Goal: Complete Application Form: Complete application form

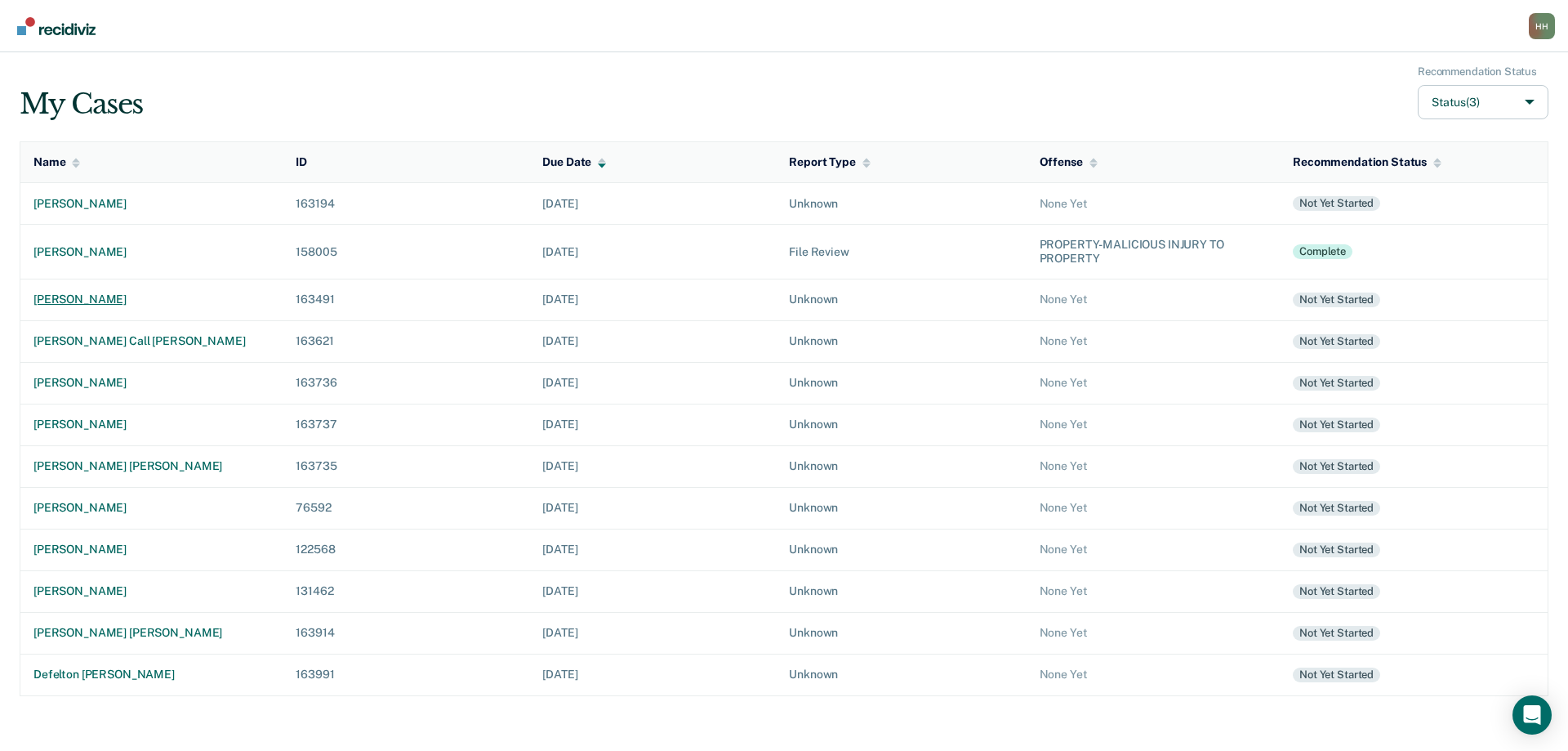
click at [112, 297] on div "[PERSON_NAME]" at bounding box center [151, 299] width 236 height 13
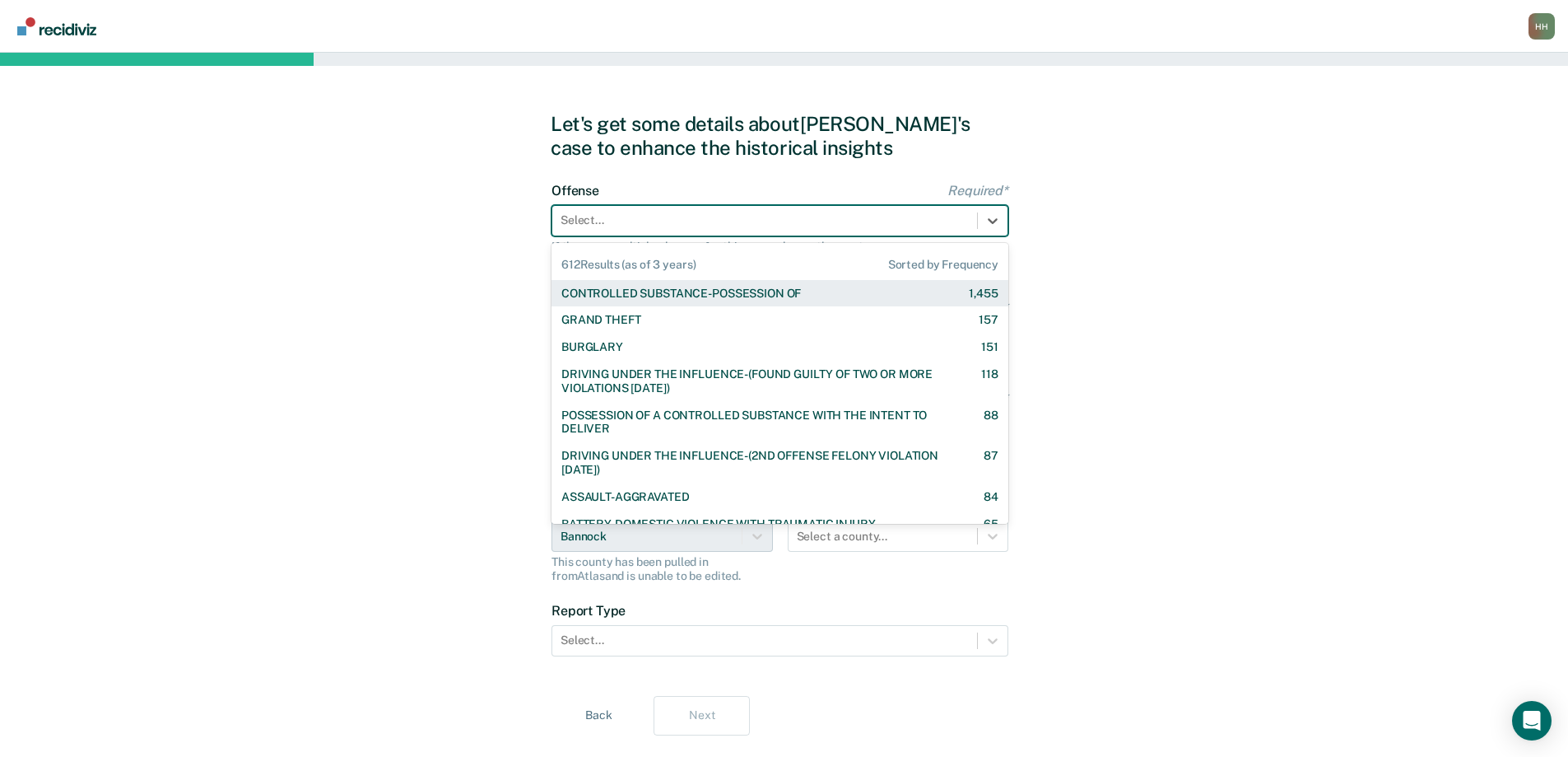
click at [589, 226] on div at bounding box center [765, 221] width 408 height 17
click at [603, 292] on div "CONTROLLED SUBSTANCE-POSSESSION OF" at bounding box center [681, 293] width 240 height 14
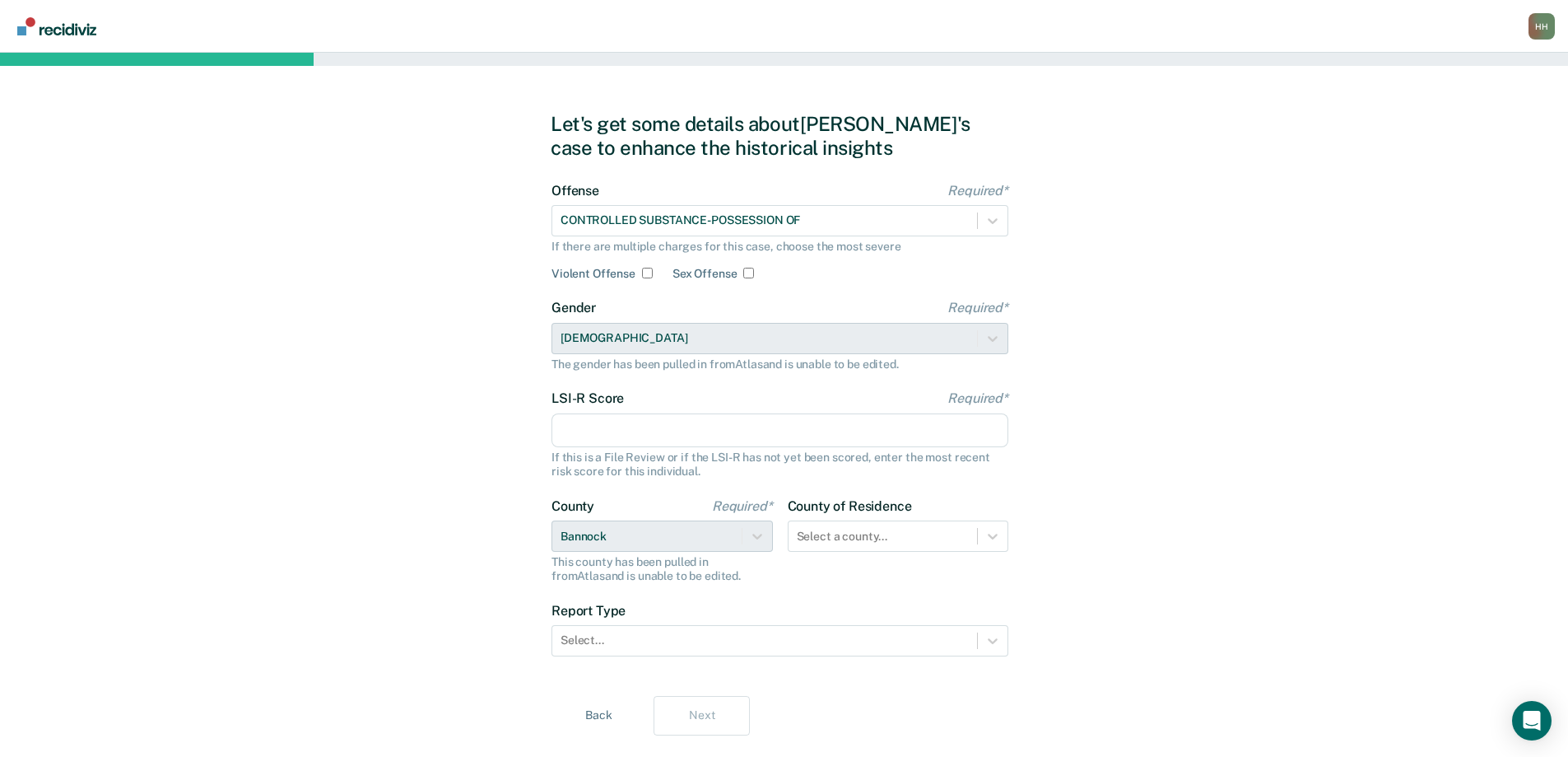
click at [631, 428] on input "LSI-R Score Required*" at bounding box center [780, 430] width 457 height 35
type input "26"
click at [631, 634] on div at bounding box center [765, 640] width 408 height 17
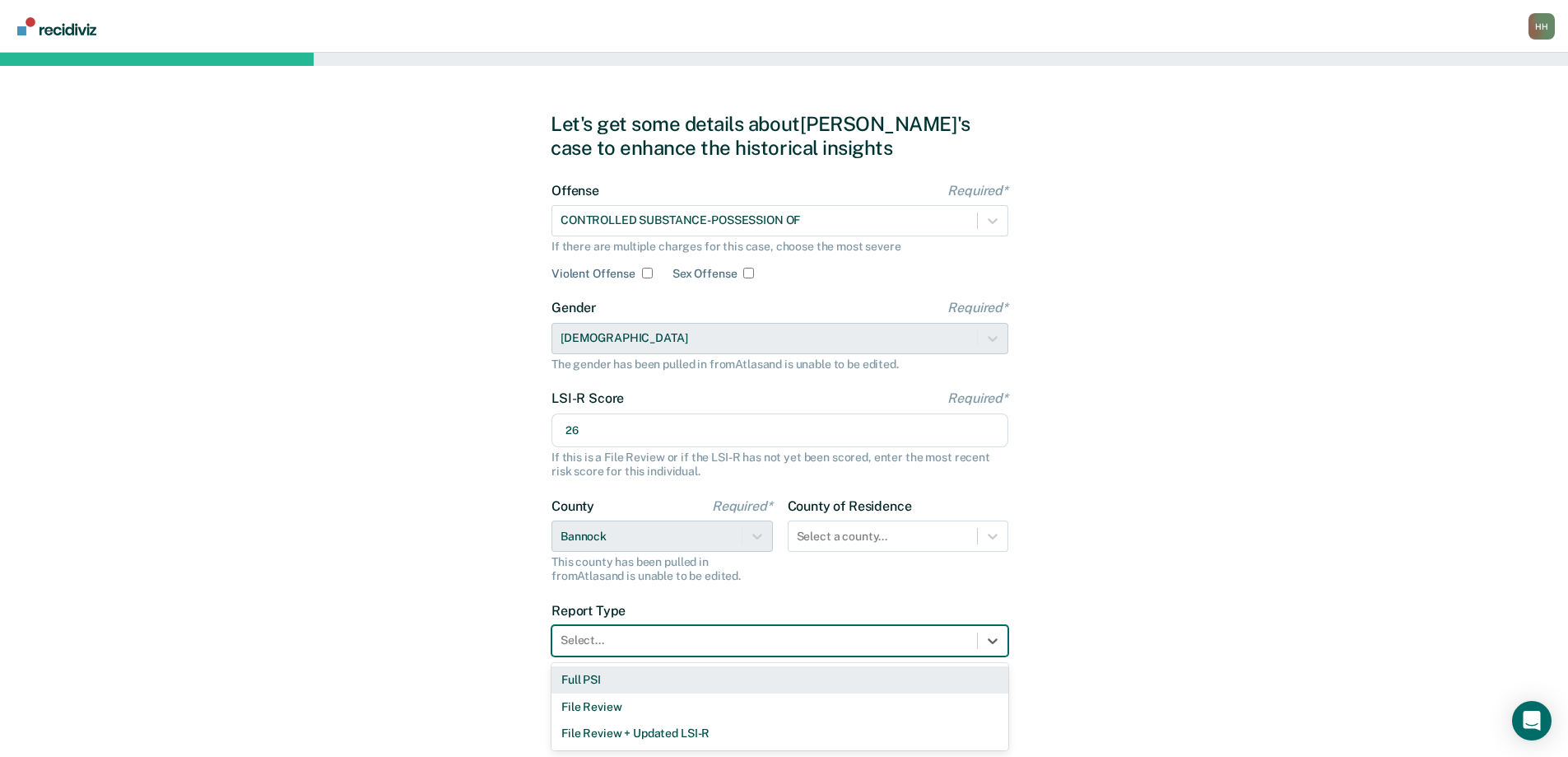
click at [633, 678] on div "Full PSI" at bounding box center [780, 679] width 457 height 27
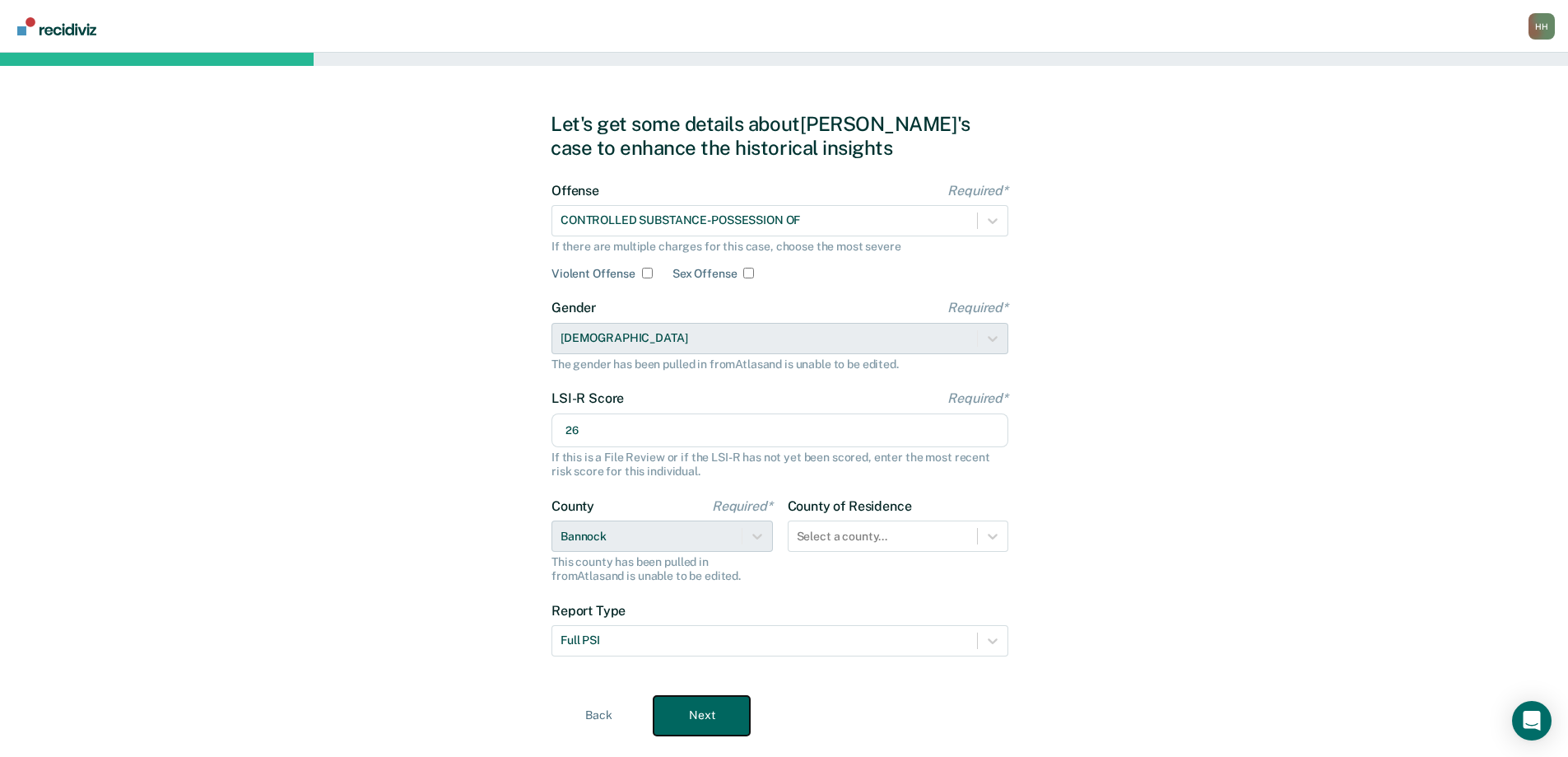
click at [694, 715] on button "Next" at bounding box center [701, 715] width 96 height 40
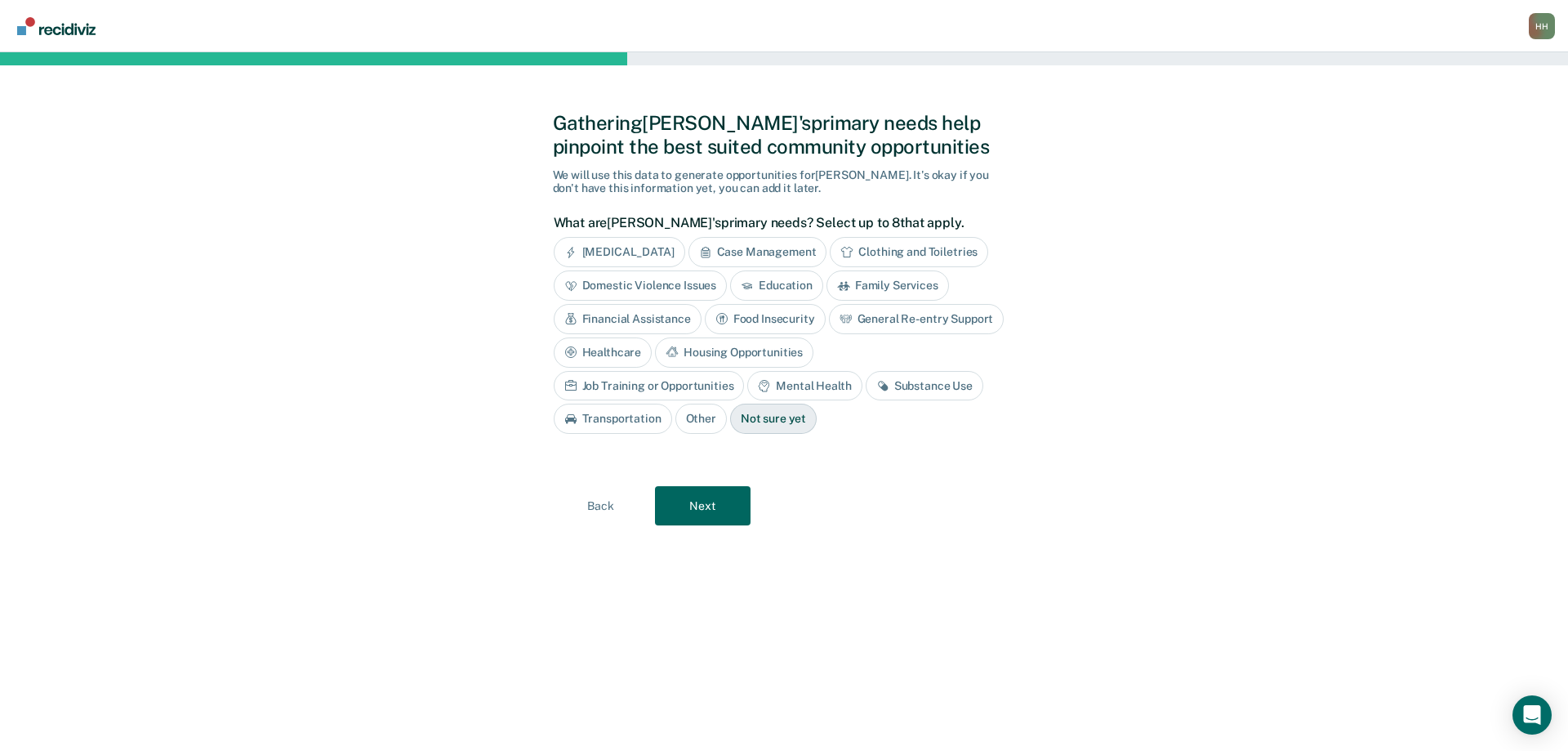
click at [746, 353] on div "Housing Opportunities" at bounding box center [733, 352] width 158 height 30
click at [708, 388] on div "Job Training or Opportunities" at bounding box center [649, 386] width 191 height 30
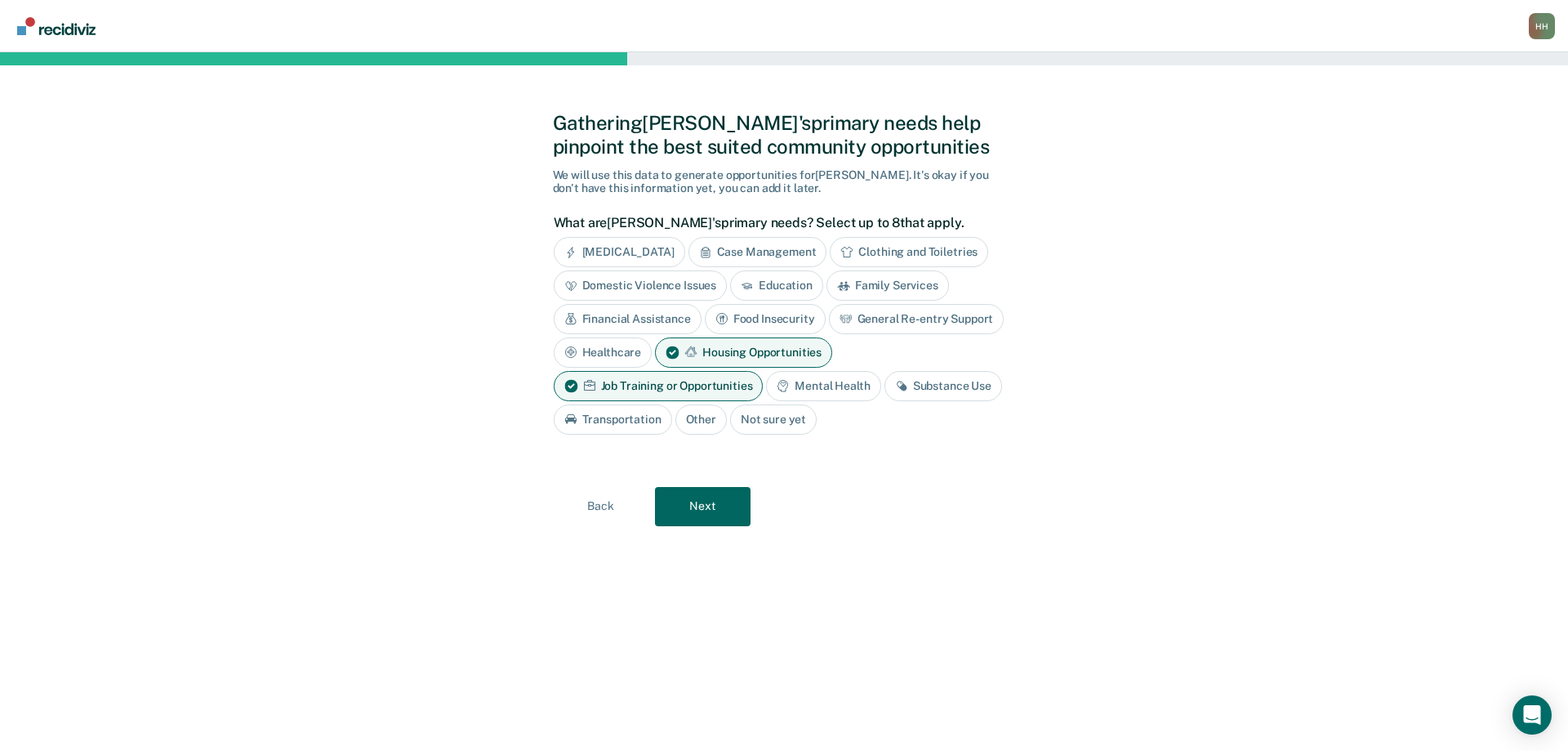
click at [644, 418] on div "Transportation" at bounding box center [612, 418] width 119 height 30
click at [947, 390] on div "Substance Use" at bounding box center [943, 386] width 118 height 30
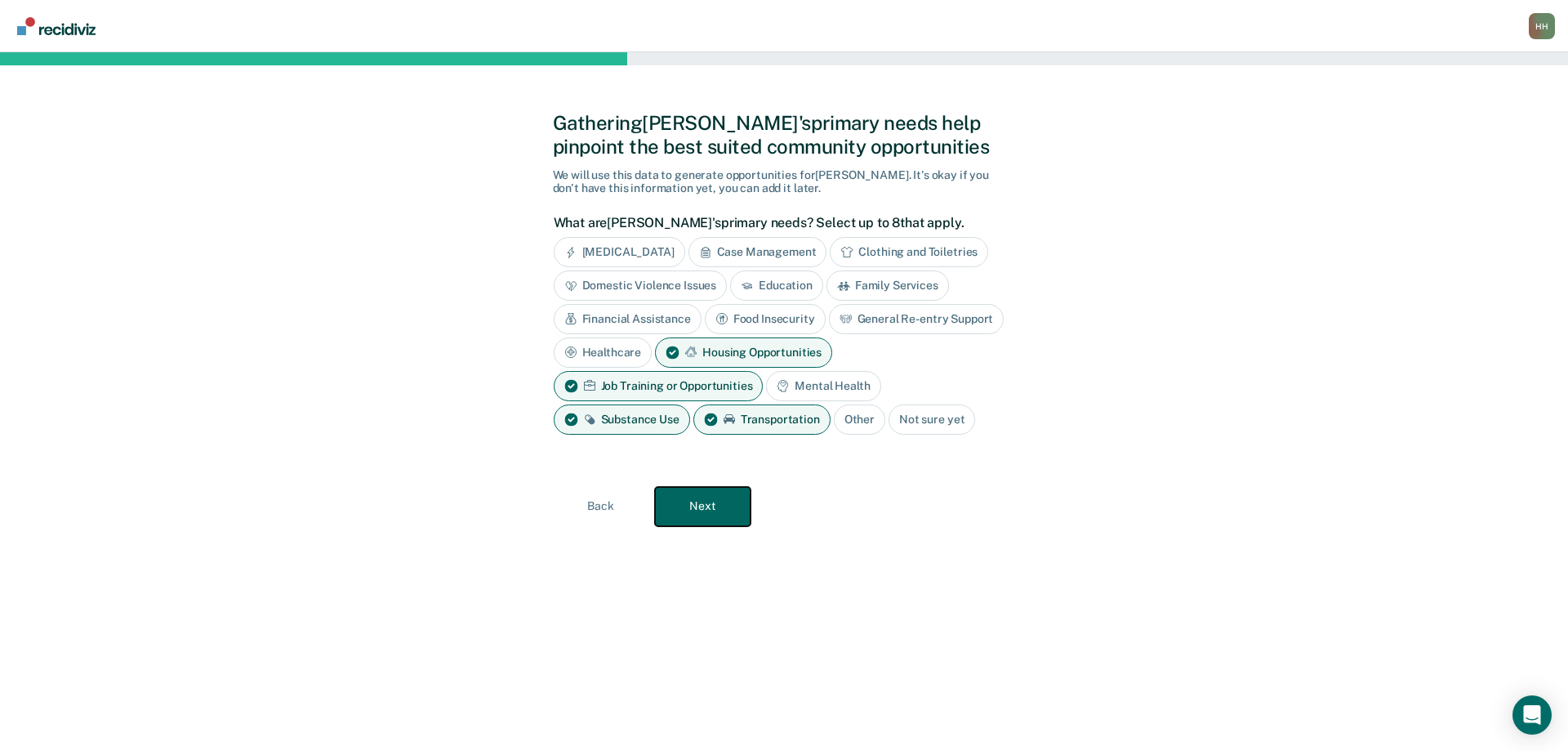
click at [706, 504] on button "Next" at bounding box center [702, 506] width 95 height 40
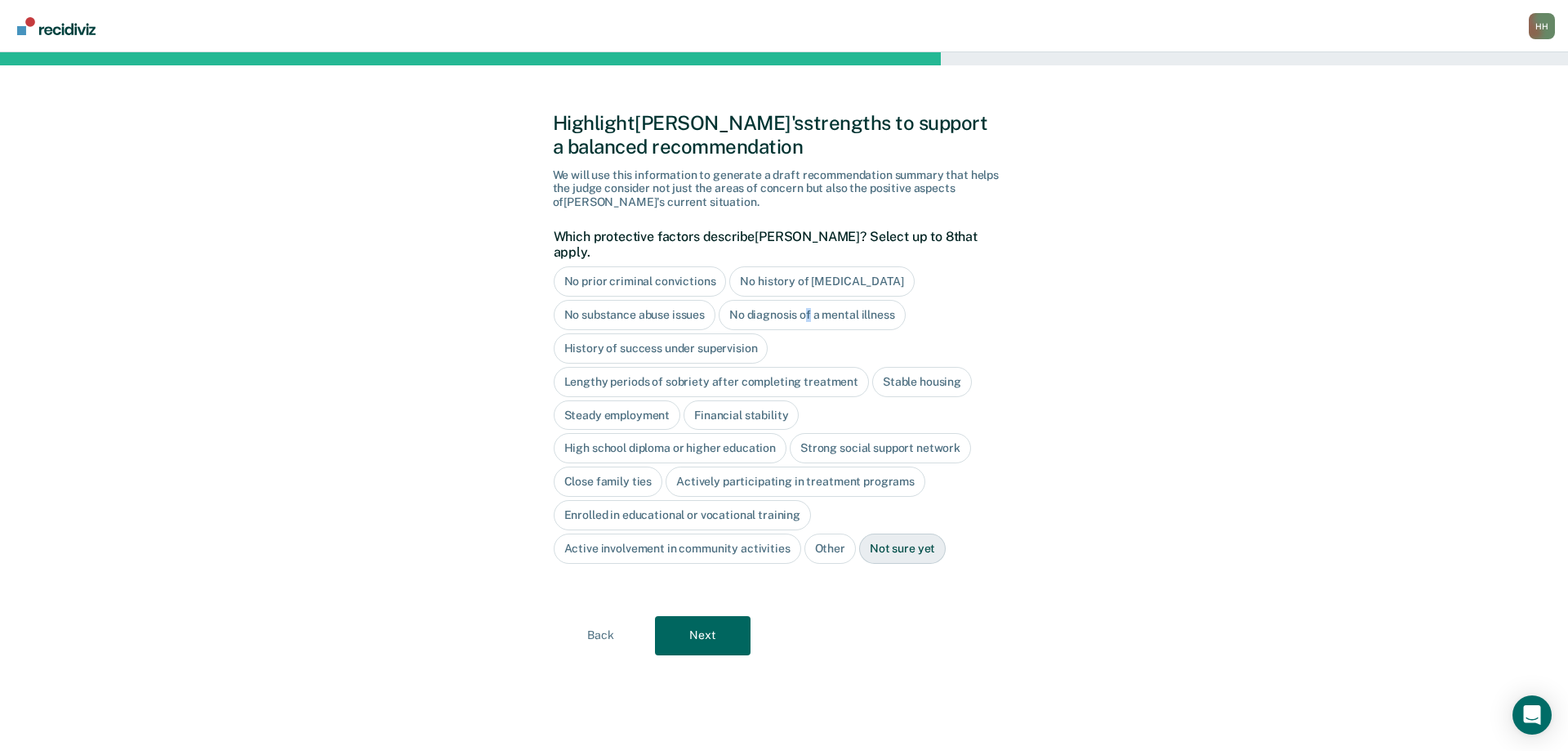
click at [809, 302] on div "No diagnosis of a mental illness" at bounding box center [812, 314] width 187 height 30
click at [599, 618] on button "Back" at bounding box center [600, 635] width 95 height 40
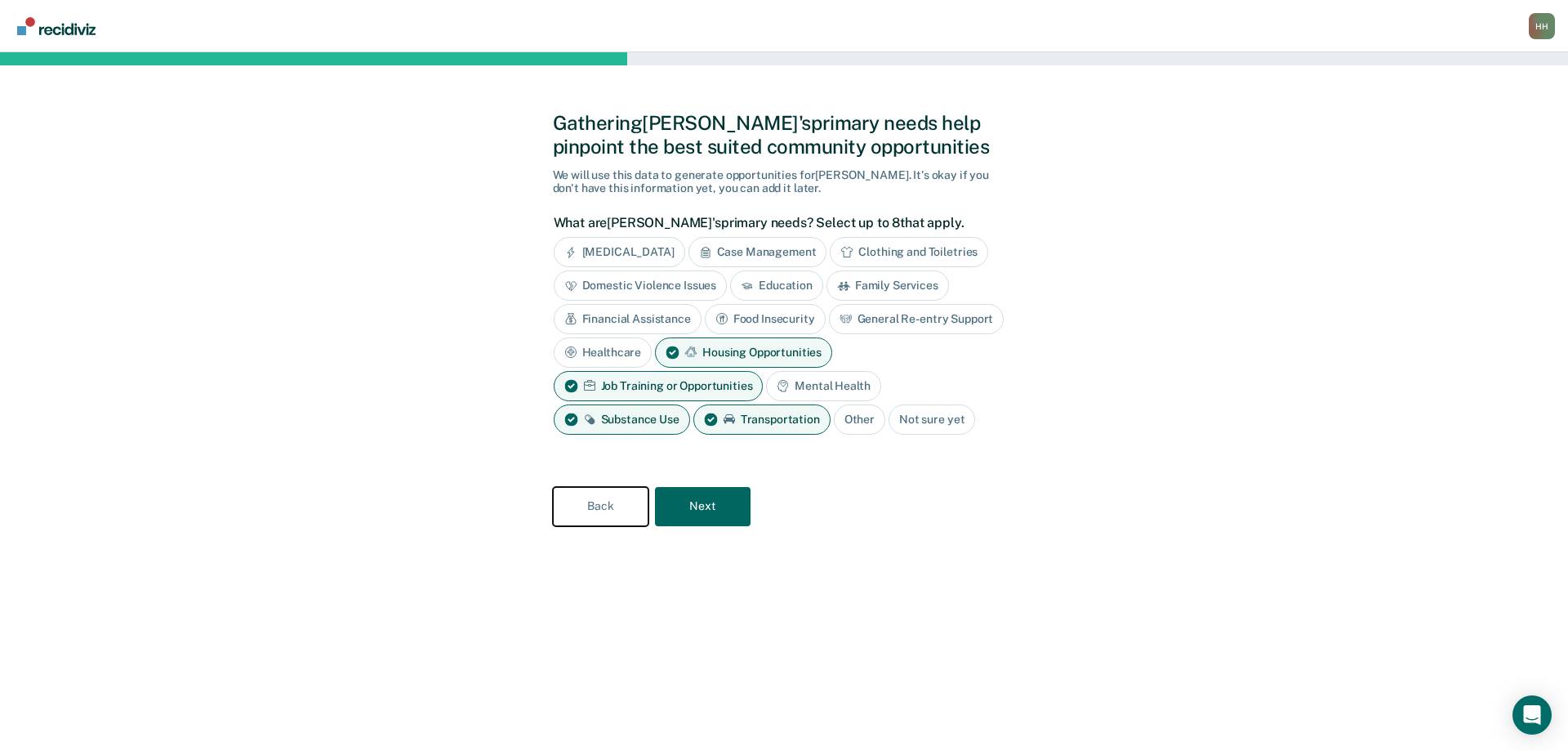
click at [610, 506] on button "Back" at bounding box center [600, 506] width 95 height 40
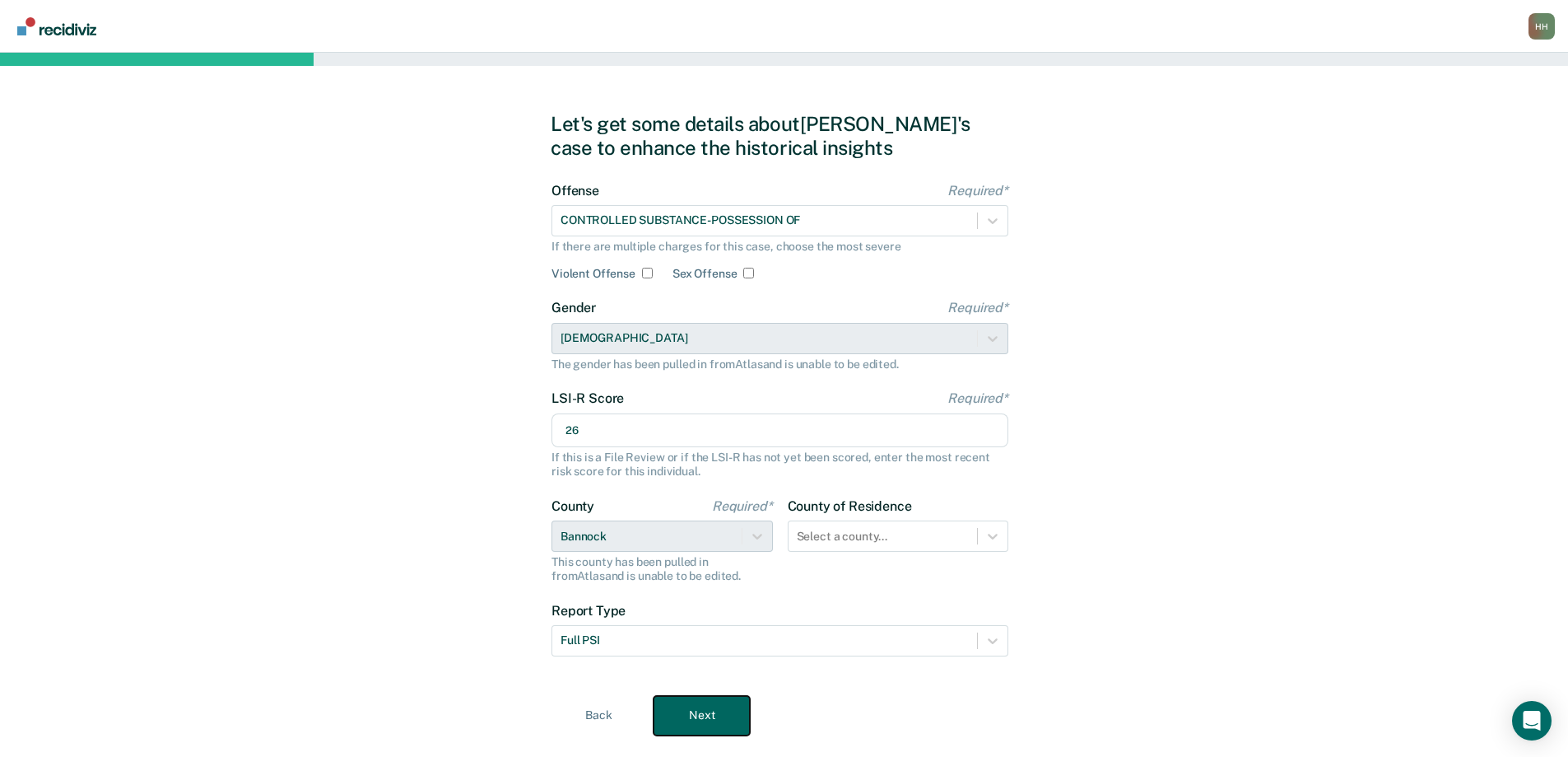
click at [720, 713] on button "Next" at bounding box center [701, 715] width 96 height 40
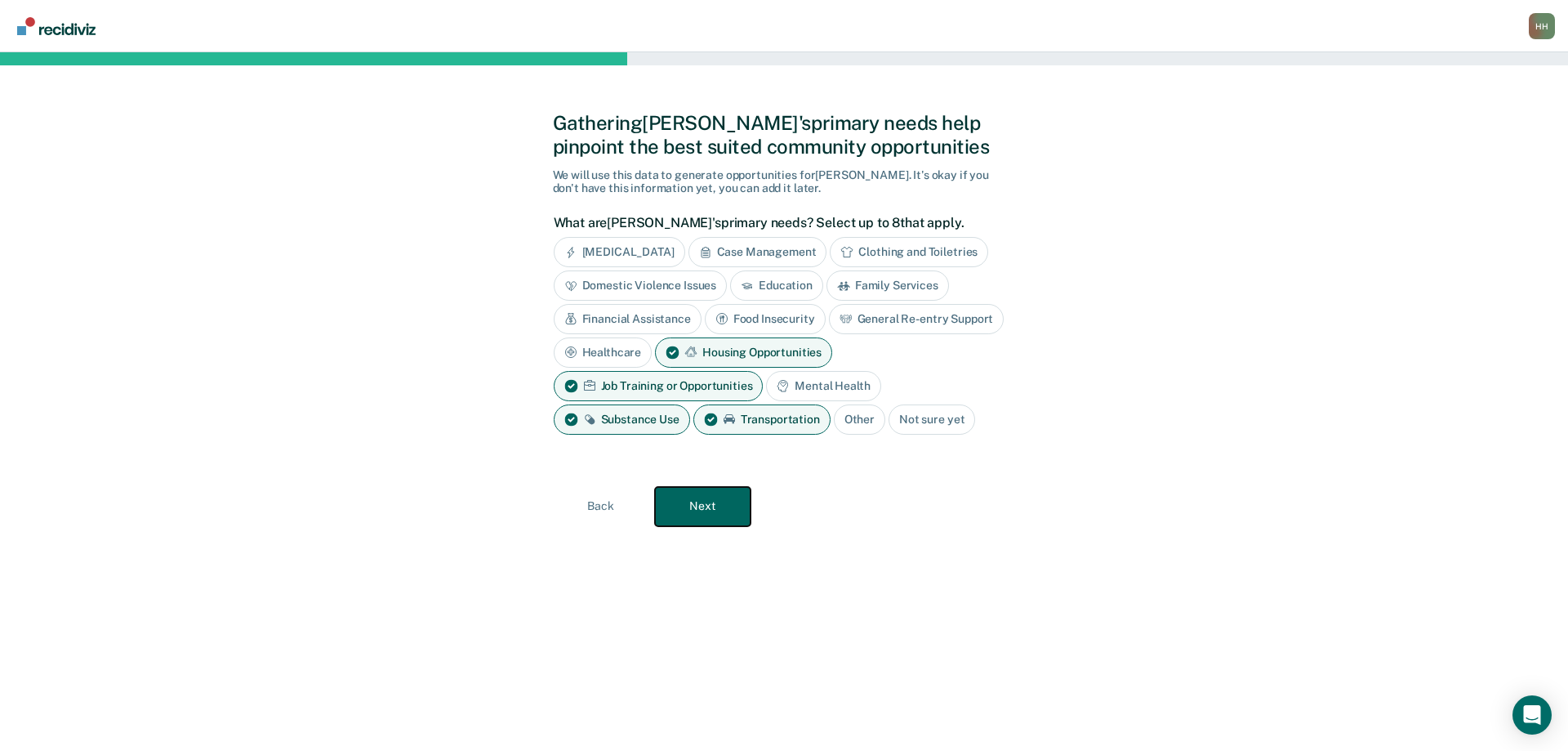
drag, startPoint x: 713, startPoint y: 523, endPoint x: 714, endPoint y: 512, distance: 11.0
click at [714, 512] on button "Next" at bounding box center [702, 506] width 95 height 40
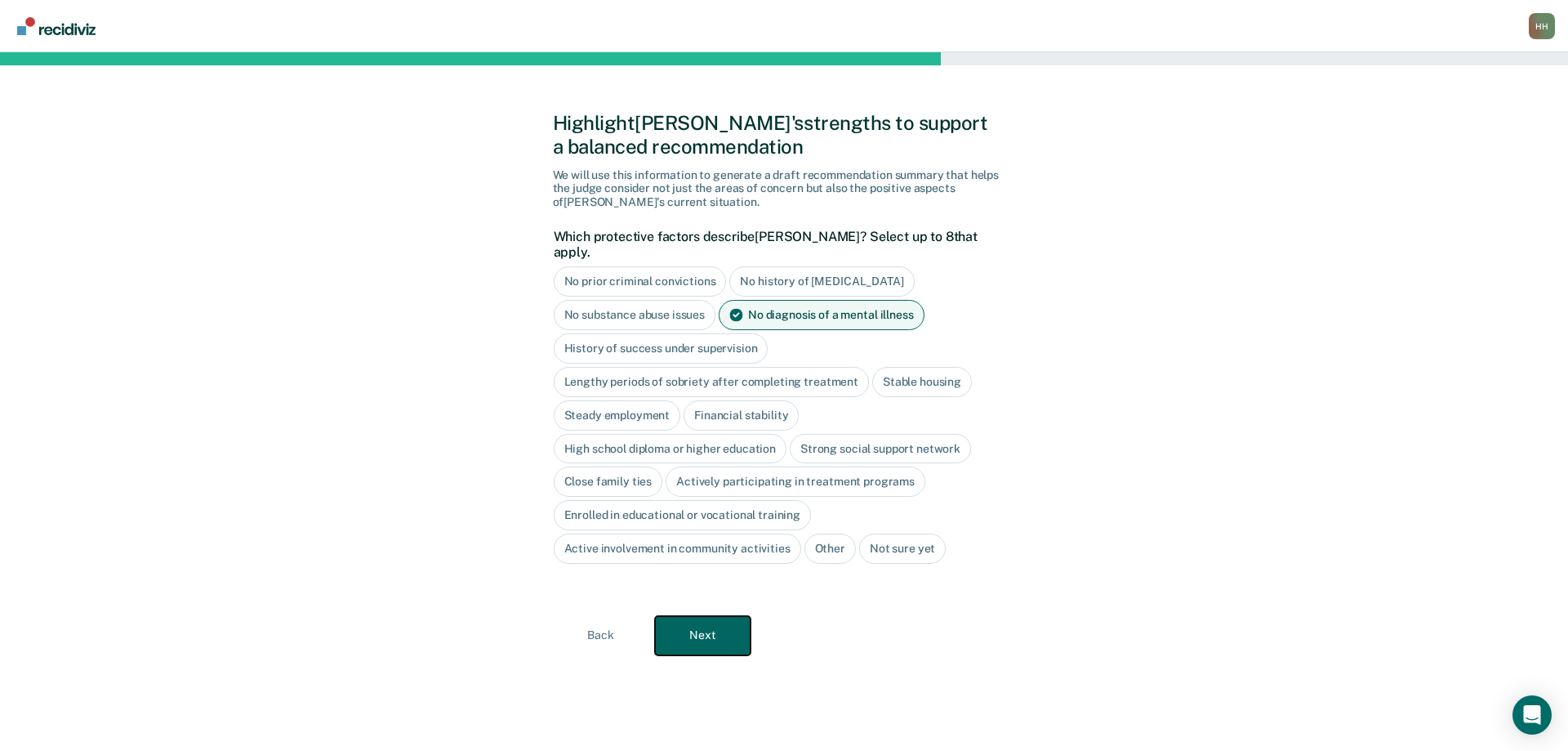
click at [723, 620] on button "Next" at bounding box center [702, 635] width 95 height 40
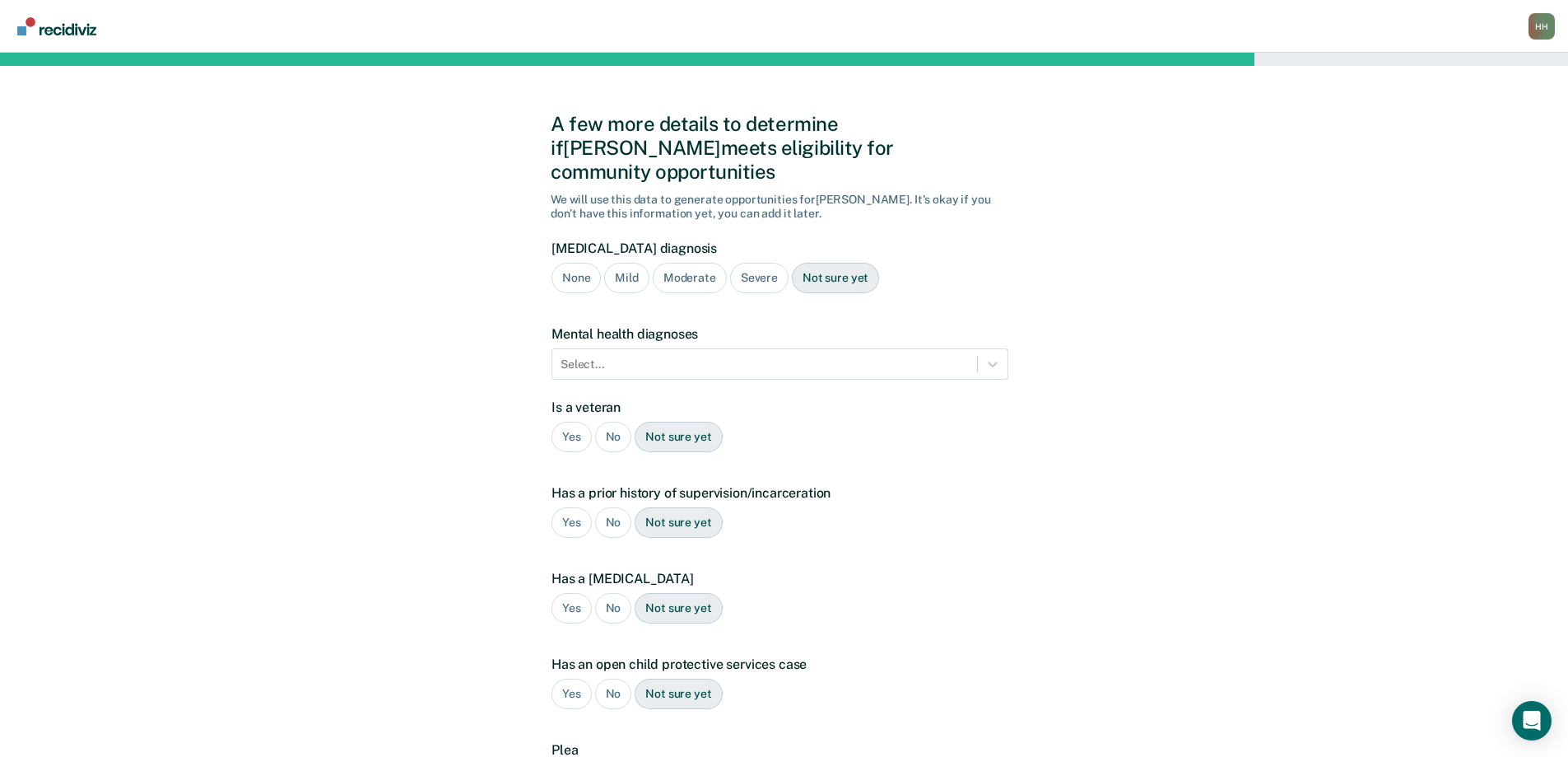
click at [607, 422] on div "No" at bounding box center [614, 436] width 37 height 30
click at [665, 356] on div at bounding box center [765, 364] width 408 height 17
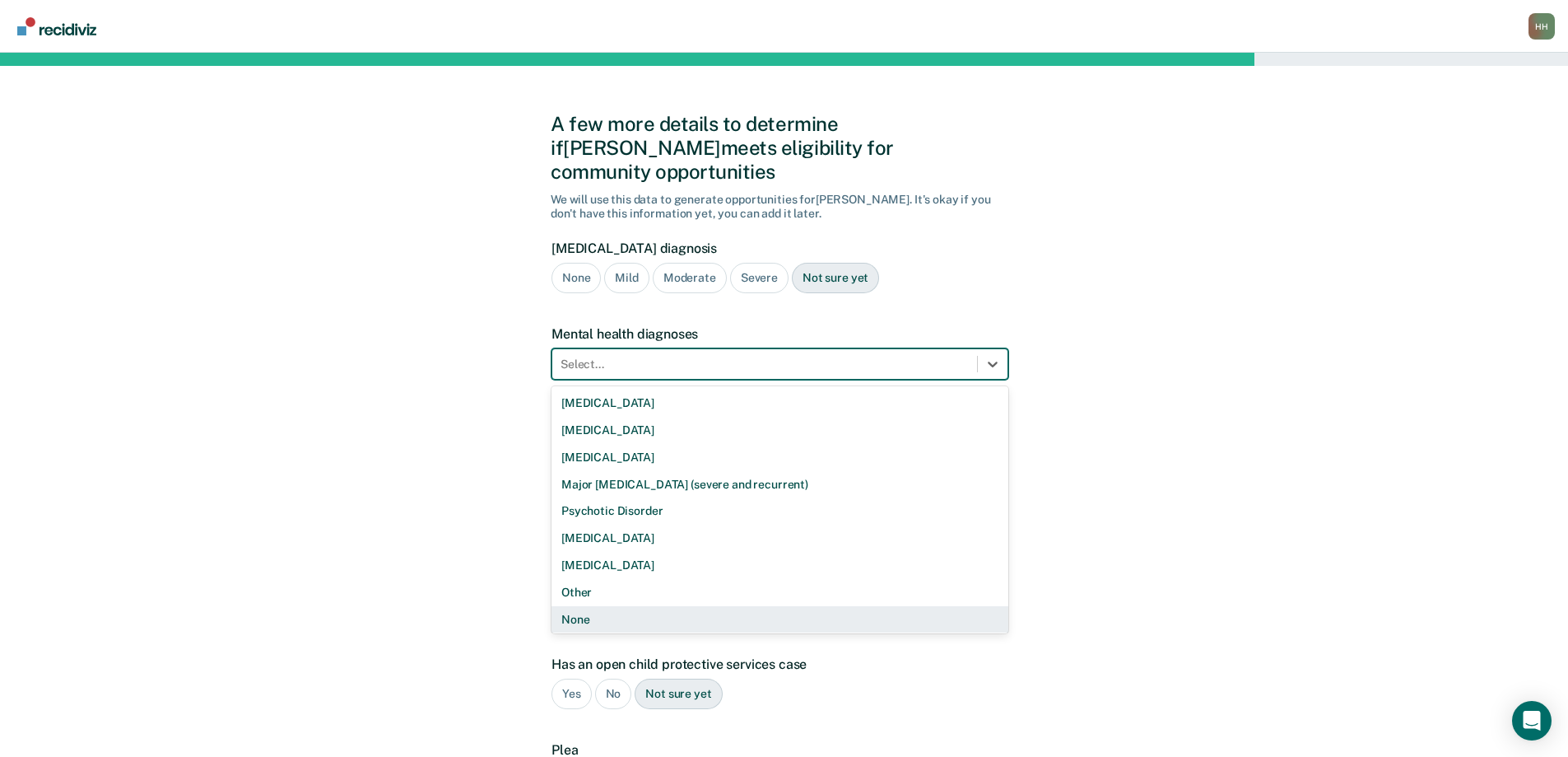
click at [627, 606] on div "None" at bounding box center [780, 620] width 457 height 27
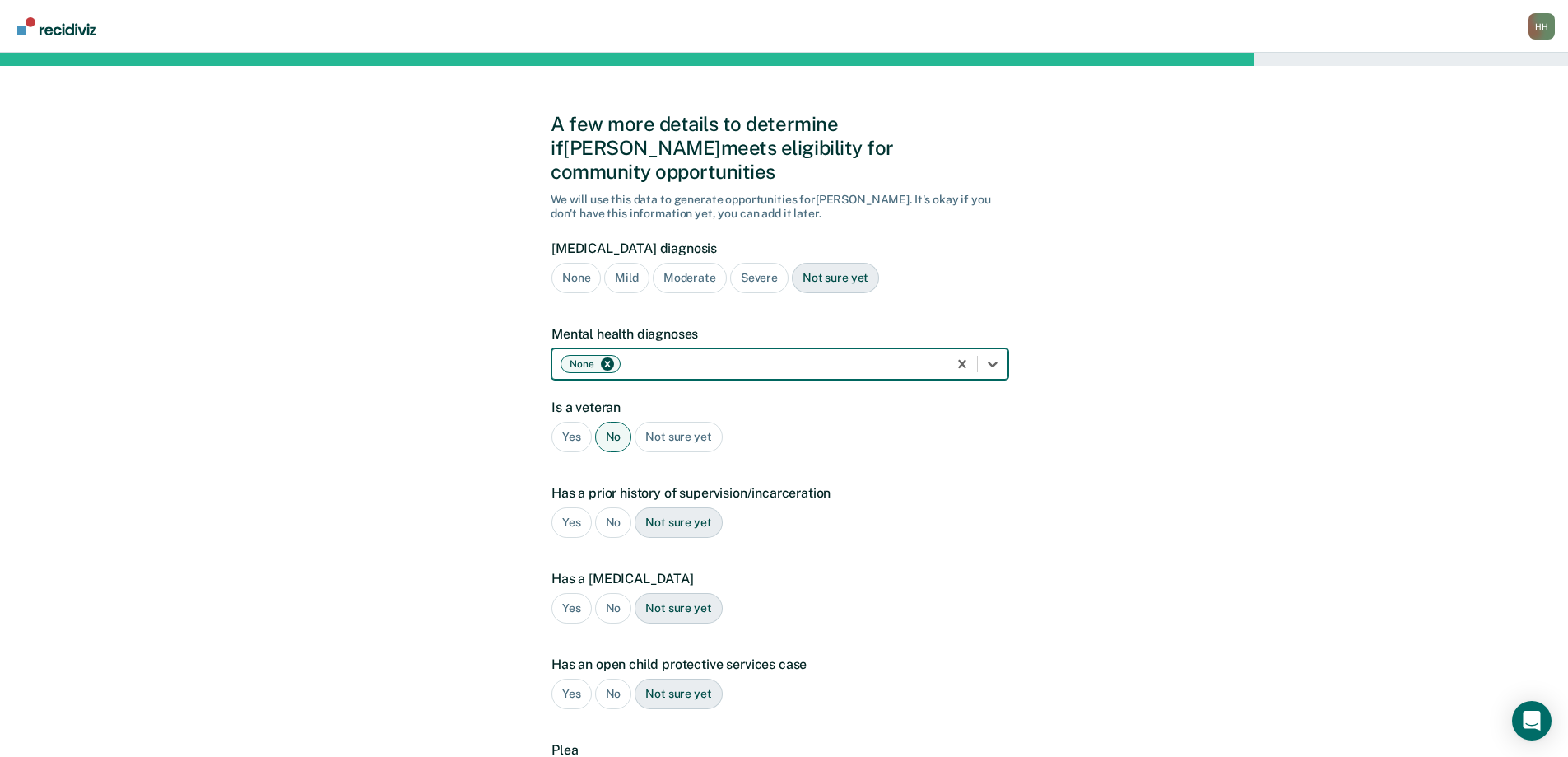
click at [575, 507] on div "Yes" at bounding box center [572, 522] width 41 height 30
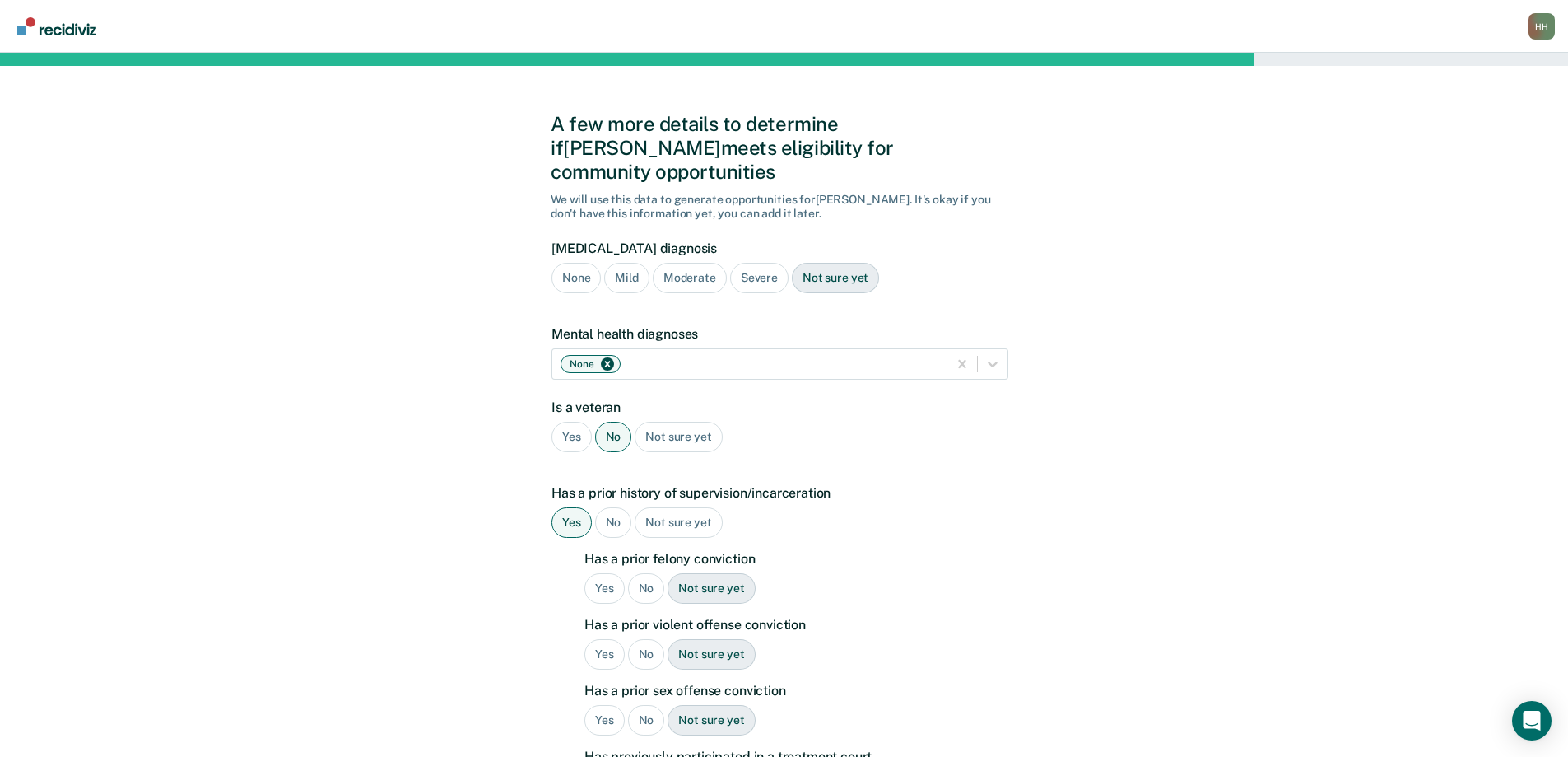
click at [640, 573] on div "No" at bounding box center [646, 588] width 37 height 30
click at [646, 638] on div "No" at bounding box center [646, 653] width 37 height 30
click at [644, 705] on div "No" at bounding box center [646, 719] width 37 height 30
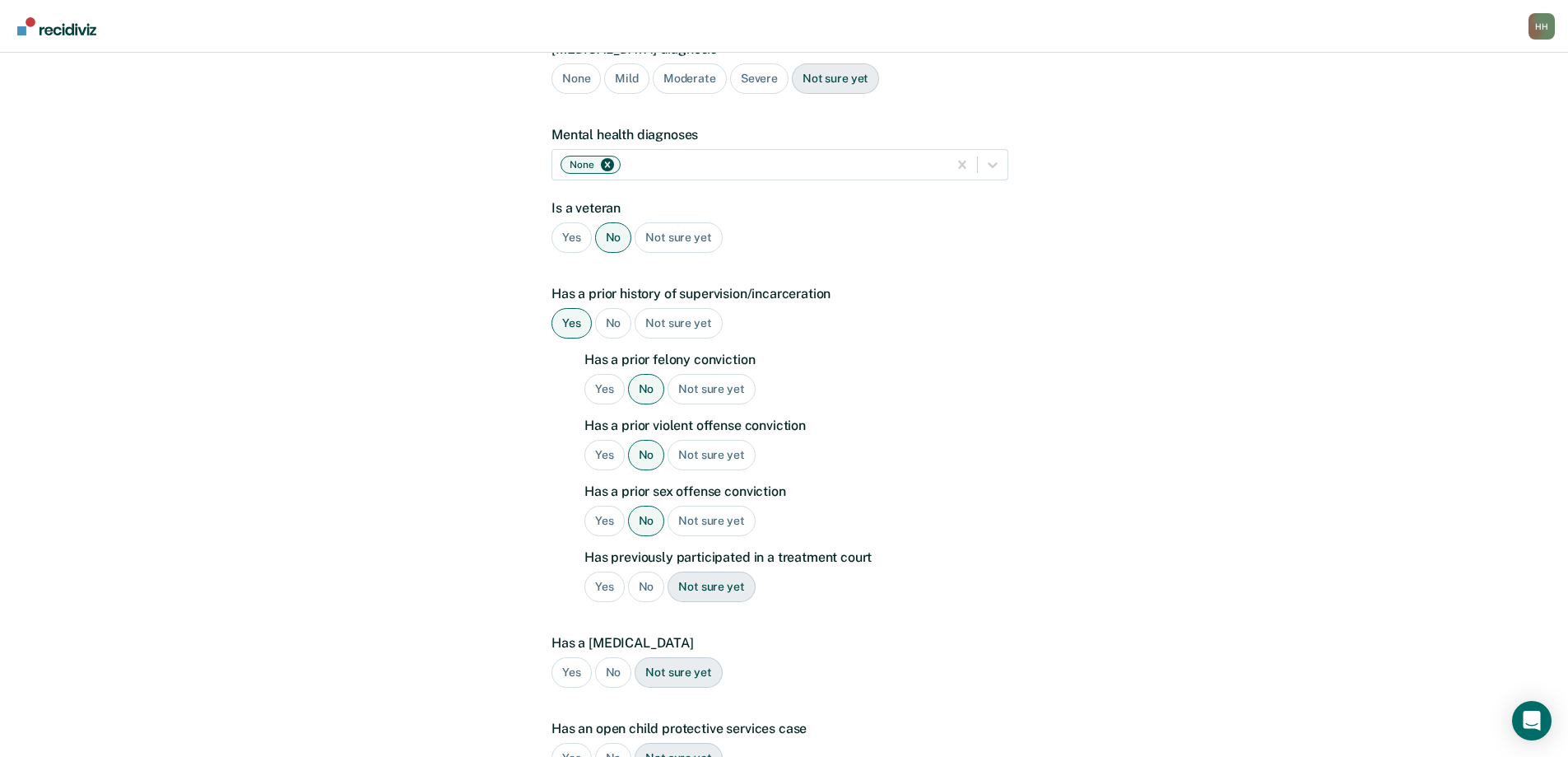
scroll to position [247, 0]
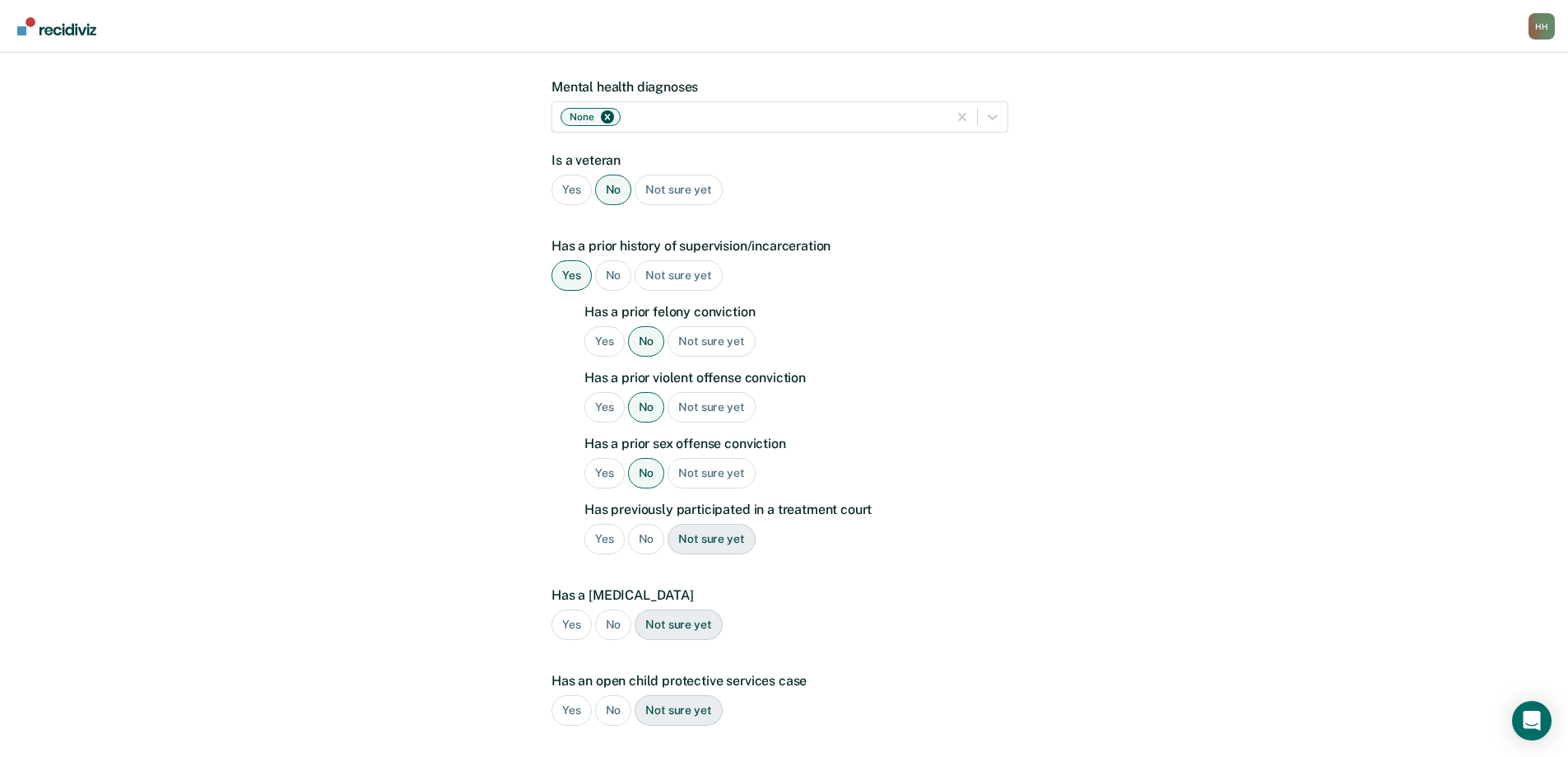
click at [606, 524] on div "Yes" at bounding box center [605, 538] width 41 height 30
click at [608, 609] on div "No" at bounding box center [614, 624] width 37 height 30
click at [606, 695] on div "No" at bounding box center [614, 709] width 37 height 30
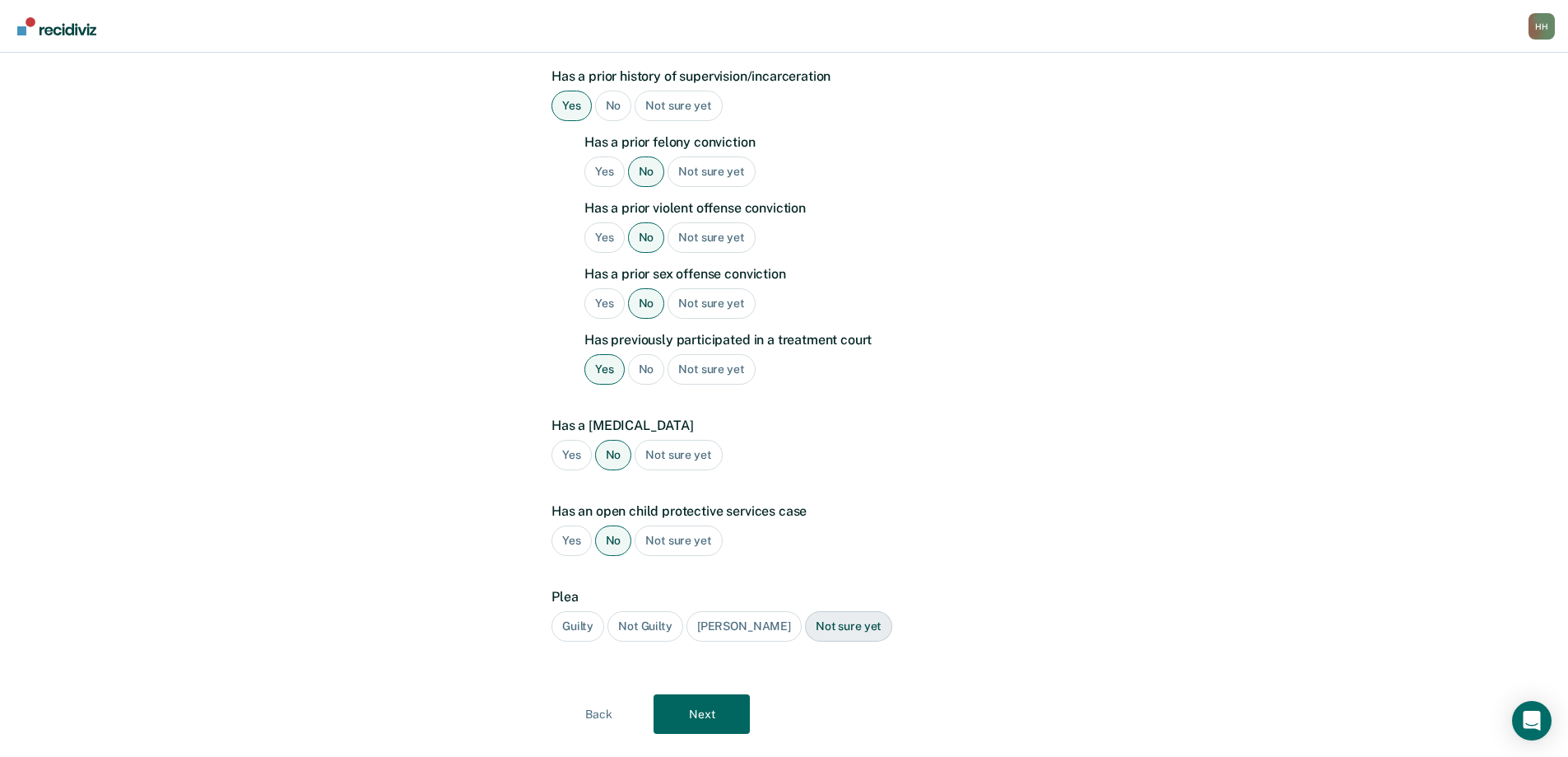
scroll to position [429, 0]
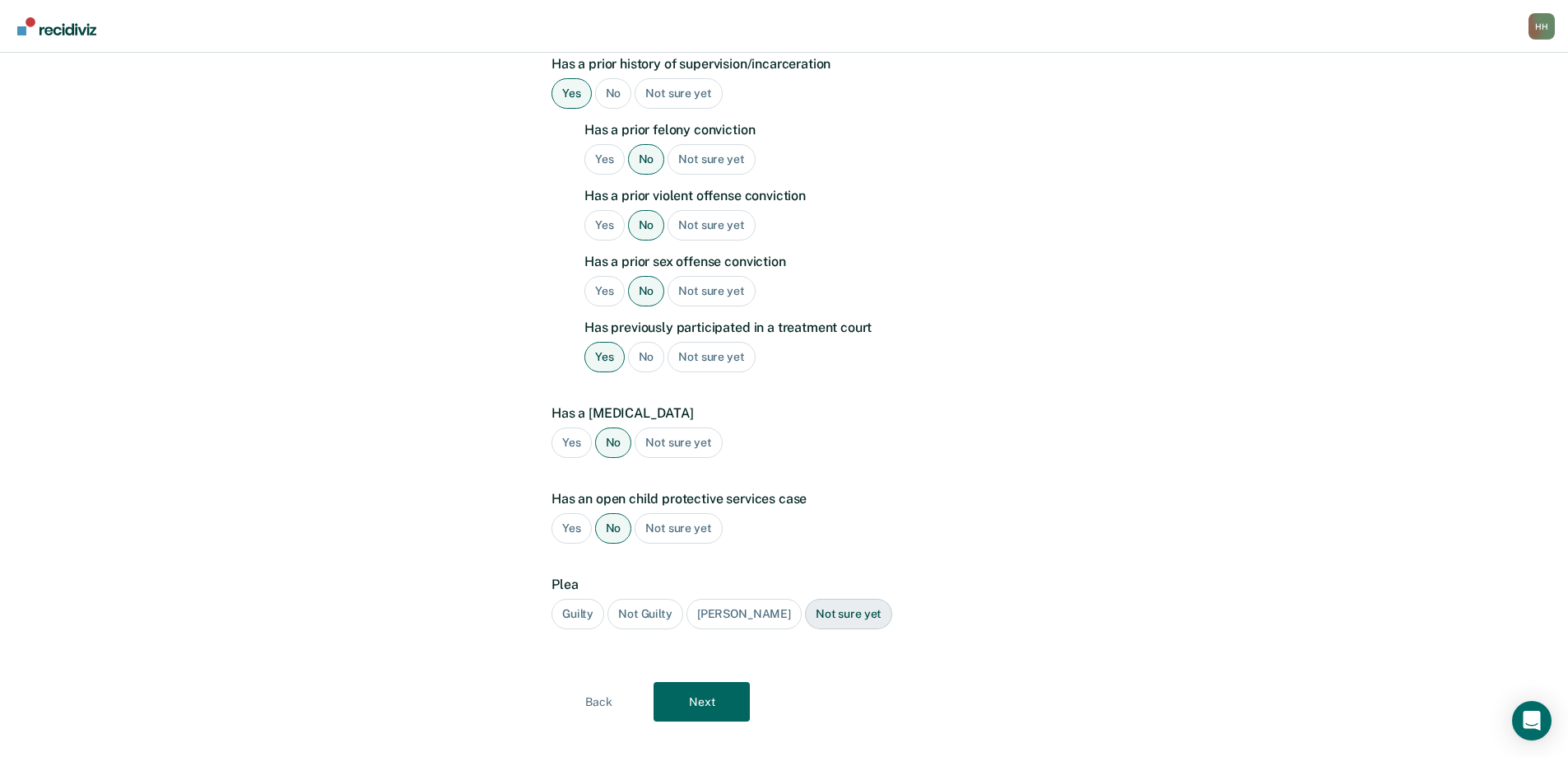
click at [582, 599] on div "Guilty" at bounding box center [578, 613] width 52 height 30
click at [692, 681] on button "Next" at bounding box center [701, 701] width 96 height 40
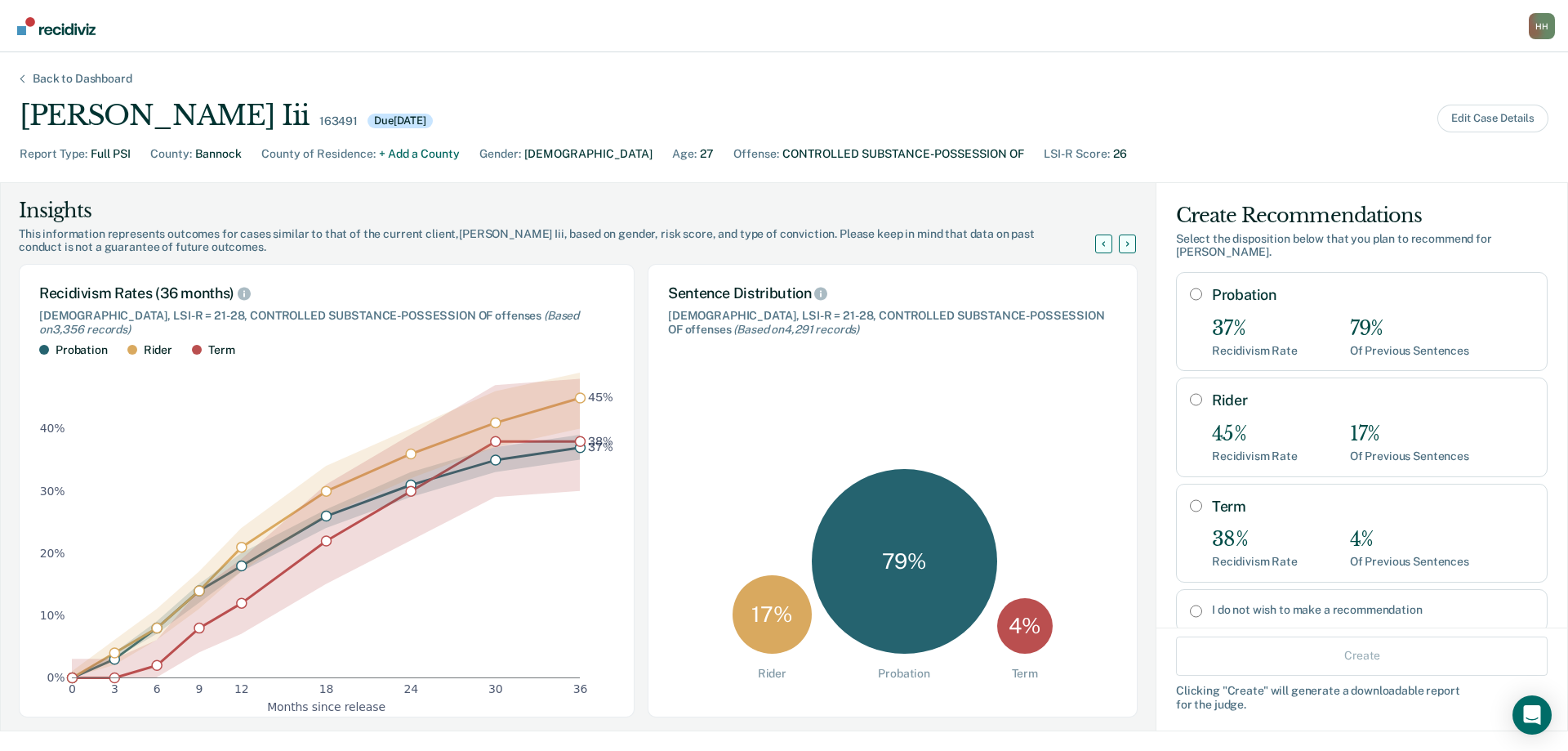
click at [1189, 287] on input "Probation" at bounding box center [1195, 294] width 13 height 13
radio input "true"
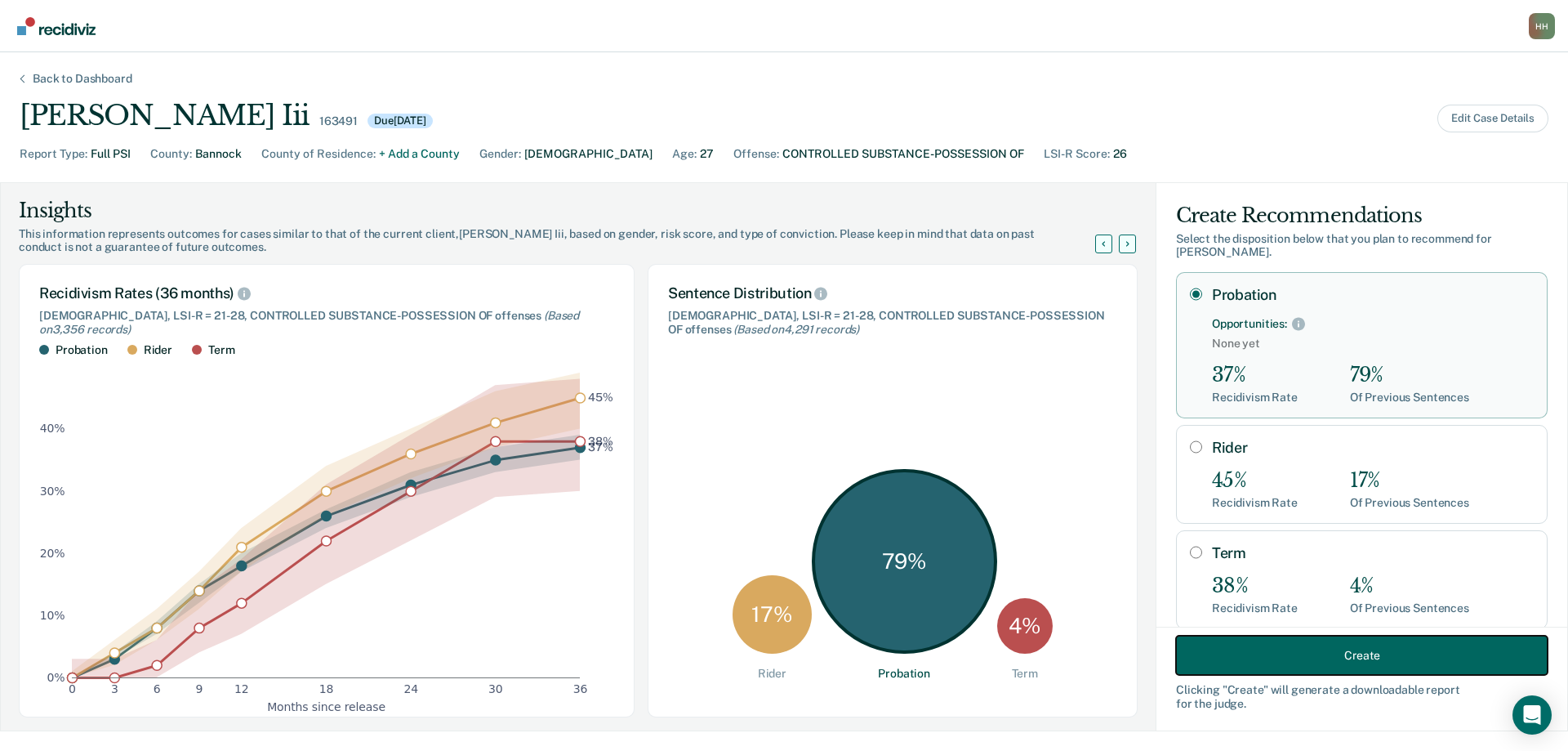
click at [1303, 660] on button "Create" at bounding box center [1361, 655] width 371 height 40
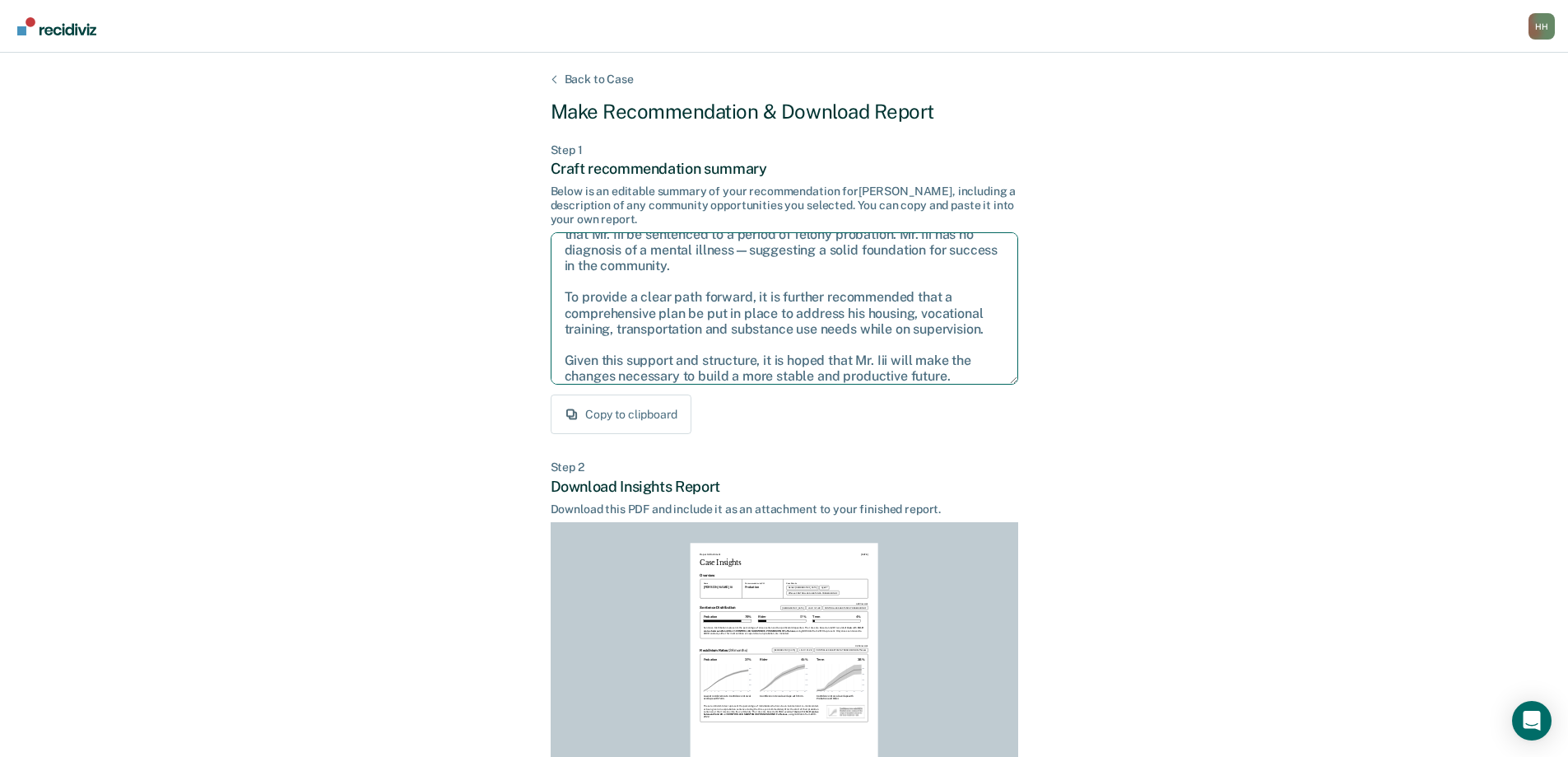
scroll to position [43, 0]
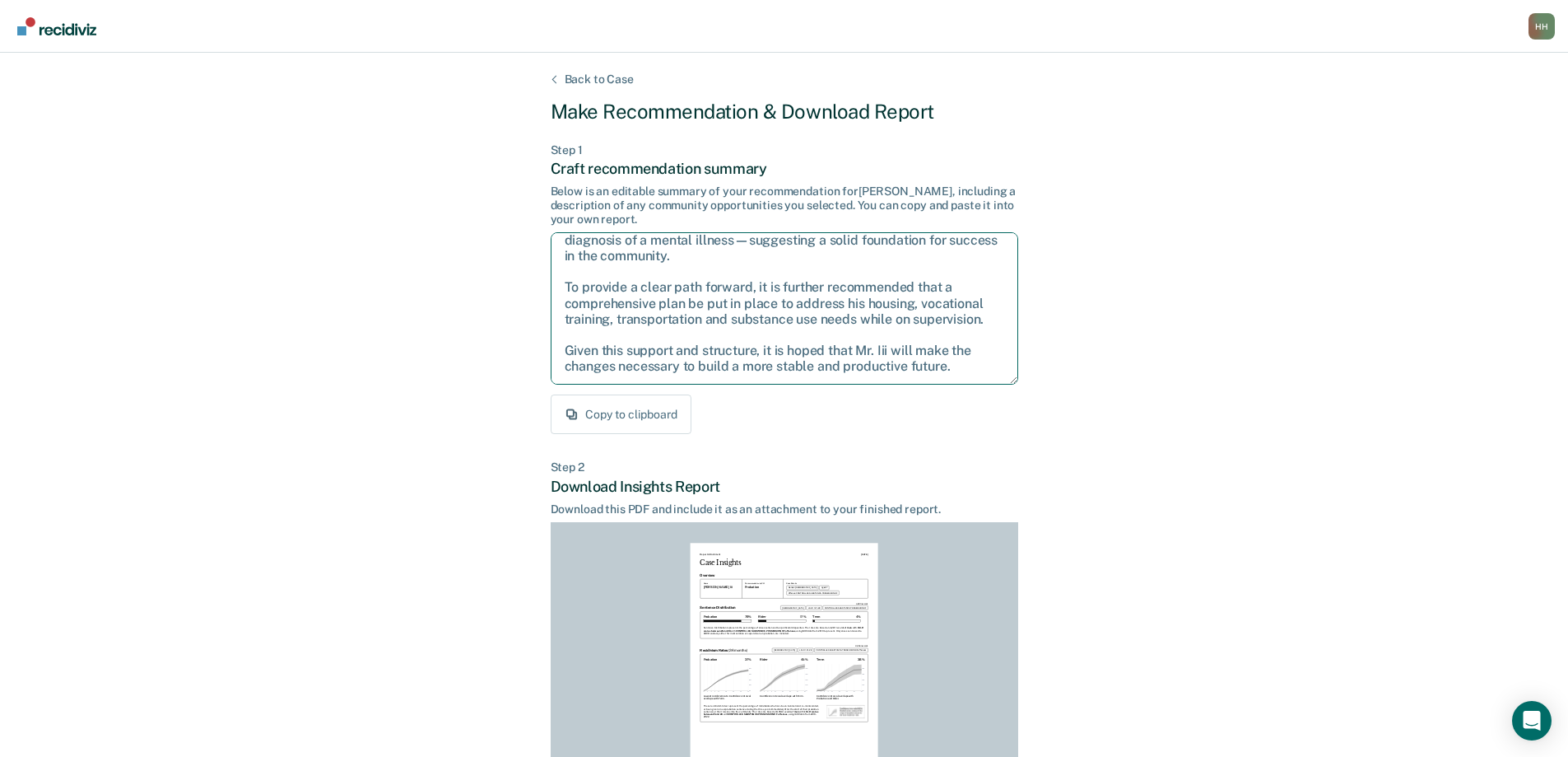
drag, startPoint x: 564, startPoint y: 250, endPoint x: 964, endPoint y: 374, distance: 418.8
click at [964, 374] on textarea "After careful consideration of the details of this case, it is recommended that…" at bounding box center [784, 308] width 467 height 153
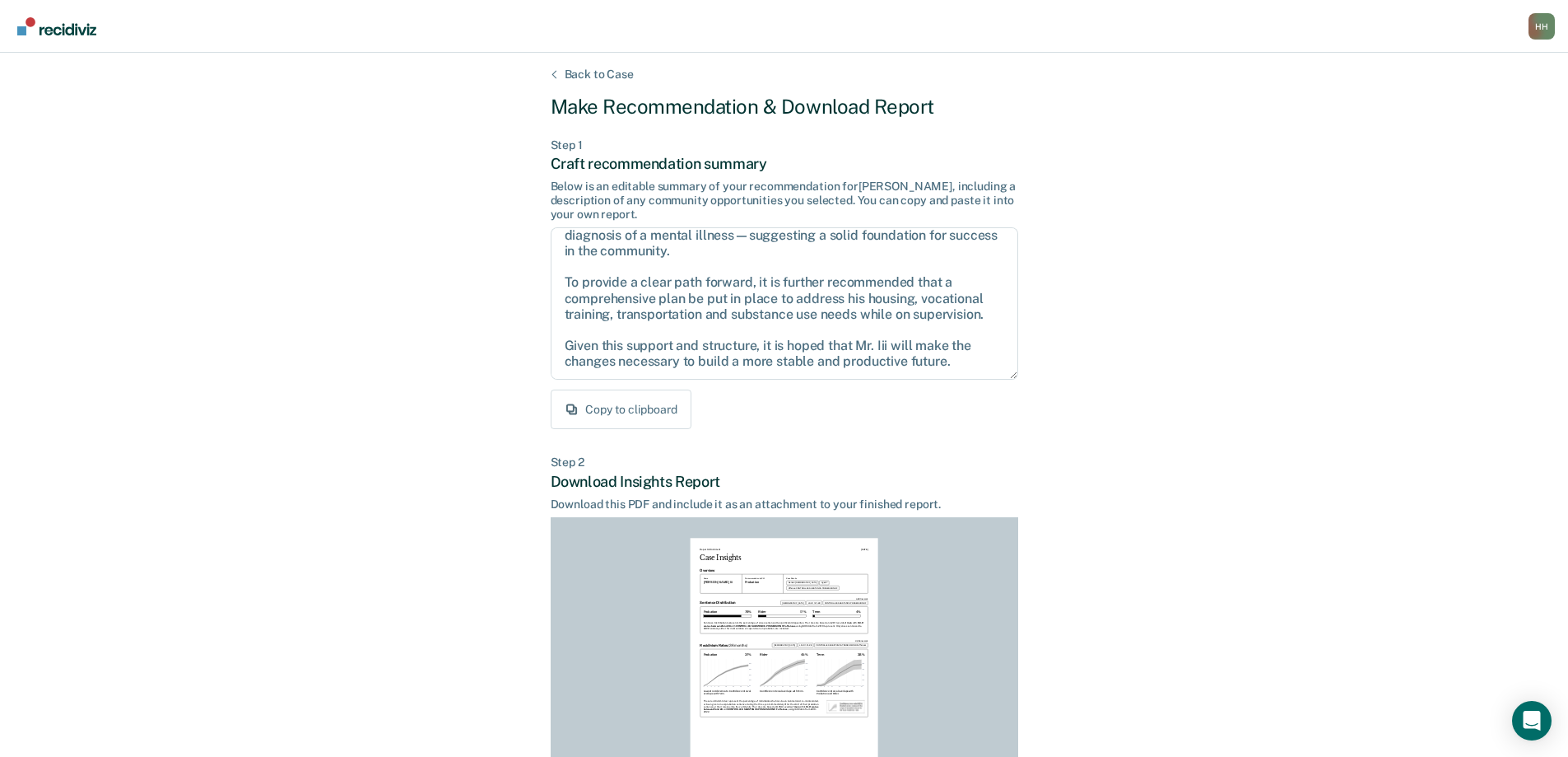
scroll to position [182, 0]
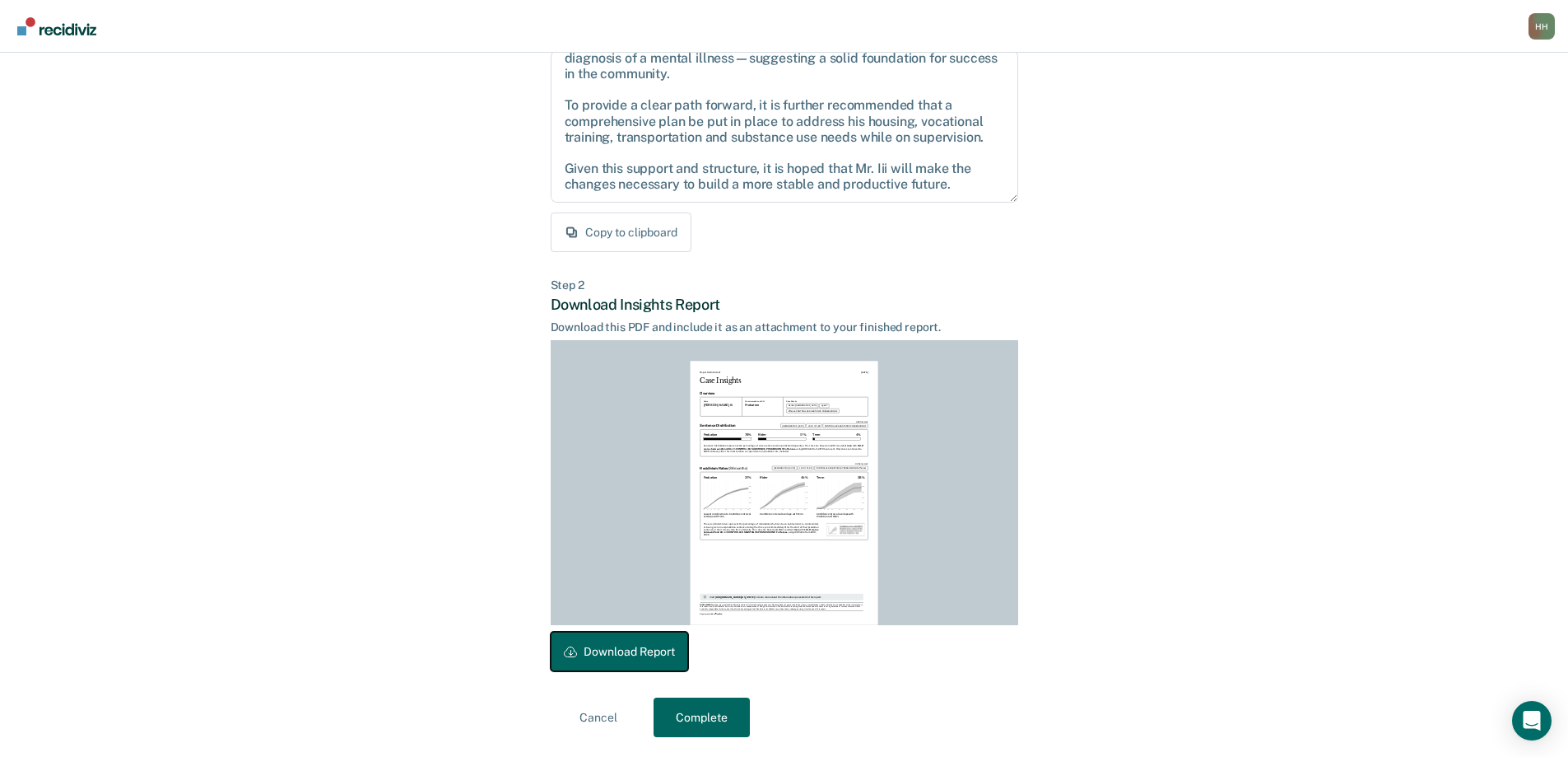
click at [649, 648] on button "Download Report" at bounding box center [619, 651] width 137 height 40
click at [723, 709] on button "Complete" at bounding box center [701, 717] width 96 height 40
